Goal: Navigation & Orientation: Find specific page/section

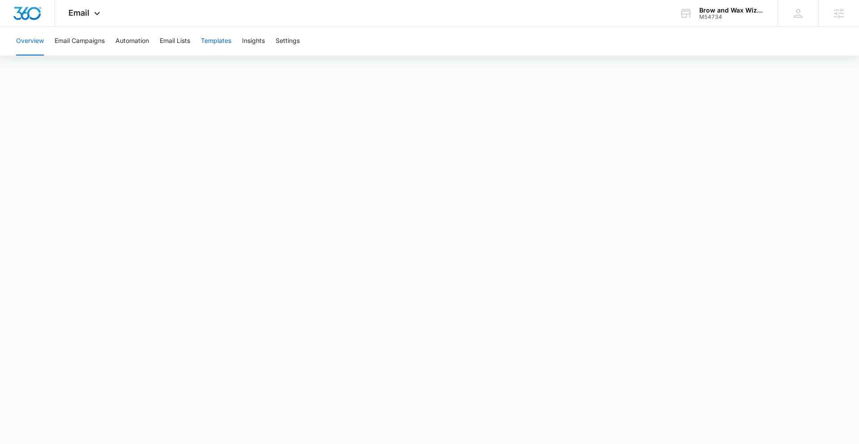
click at [222, 42] on button "Templates" at bounding box center [216, 41] width 30 height 29
click at [83, 13] on span "Email" at bounding box center [78, 12] width 21 height 9
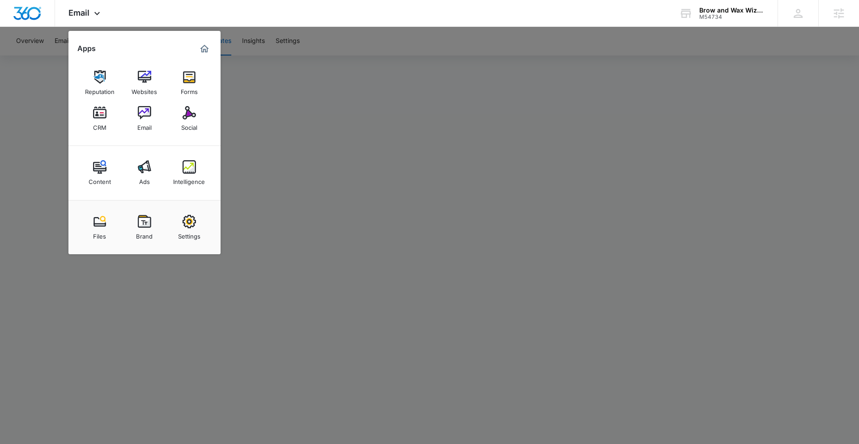
click at [500, 378] on div at bounding box center [429, 222] width 859 height 444
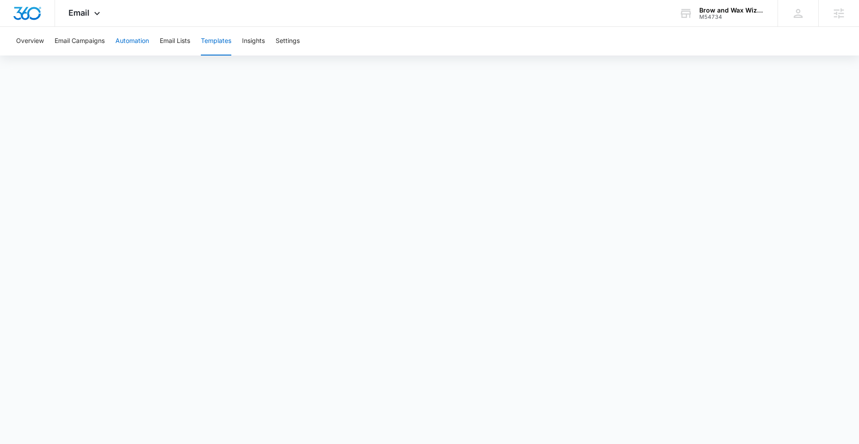
click at [143, 42] on button "Automation" at bounding box center [132, 41] width 34 height 29
click at [77, 11] on span "Email" at bounding box center [78, 12] width 21 height 9
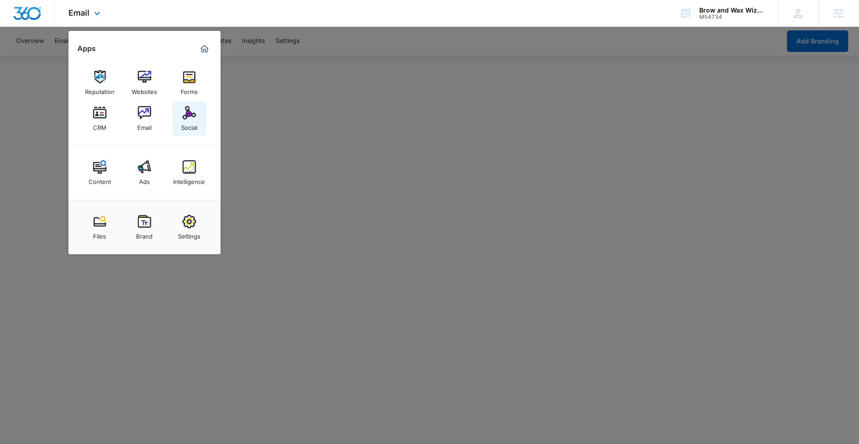
click at [186, 116] on img at bounding box center [189, 112] width 13 height 13
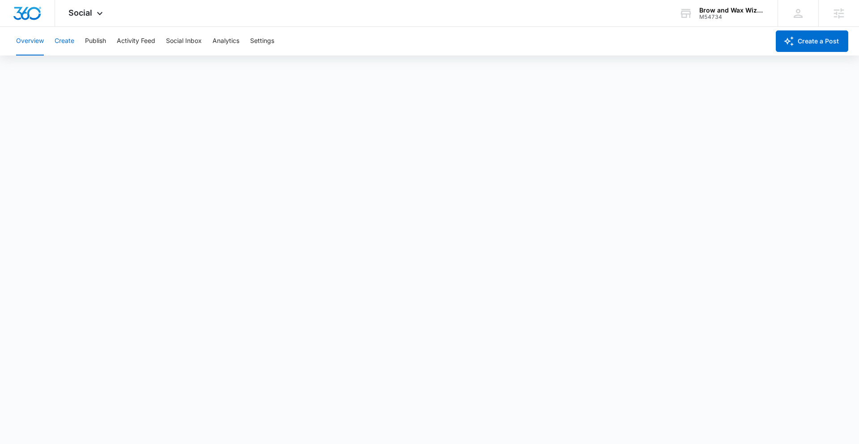
click at [57, 39] on button "Create" at bounding box center [65, 41] width 20 height 29
